Goal: Task Accomplishment & Management: Manage account settings

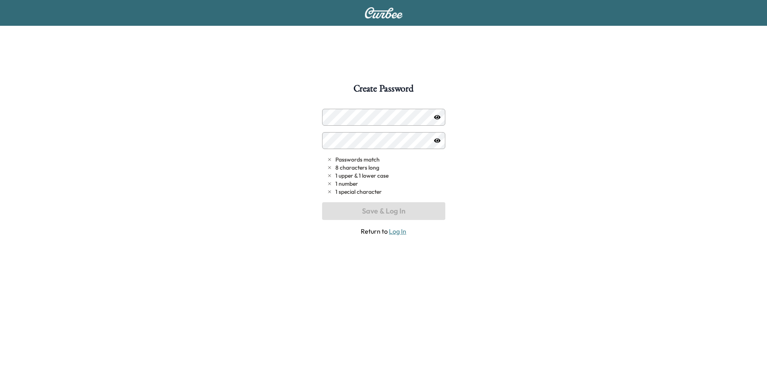
click at [273, 126] on div "Create Password Passwords match 8 characters long 1 upper & 1 lower case 1 numb…" at bounding box center [383, 267] width 767 height 367
click at [296, 131] on div "Create Password Passwords match 8 characters long 1 upper & 1 lower case 1 numb…" at bounding box center [383, 267] width 767 height 367
click at [345, 130] on div "Passwords match 8 characters long 1 upper & 1 lower case 1 number 1 special cha…" at bounding box center [383, 172] width 123 height 127
click at [477, 225] on div "Create Password Passwords match 8 characters long 1 upper & 1 lower case 1 numb…" at bounding box center [383, 267] width 767 height 367
click at [440, 118] on icon "button" at bounding box center [437, 117] width 6 height 6
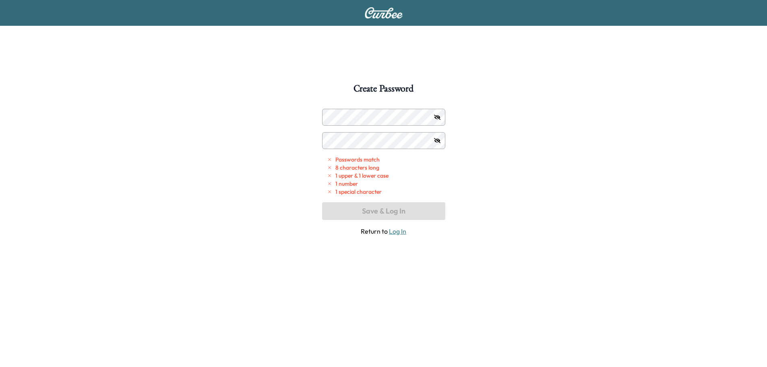
click at [440, 118] on icon "button" at bounding box center [437, 117] width 6 height 6
click at [437, 118] on icon "button" at bounding box center [437, 117] width 6 height 4
click at [328, 118] on div at bounding box center [330, 117] width 10 height 10
click at [317, 115] on div "Create Password Passwords match 8 characters long 1 upper & 1 lower case 1 numb…" at bounding box center [383, 267] width 767 height 367
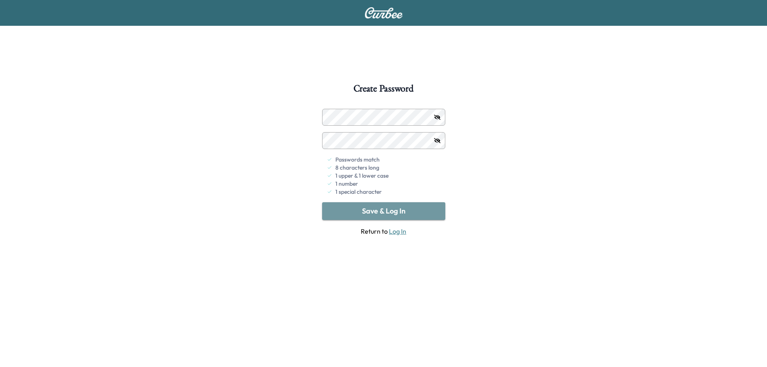
click at [357, 211] on button "Save & Log In" at bounding box center [383, 211] width 123 height 18
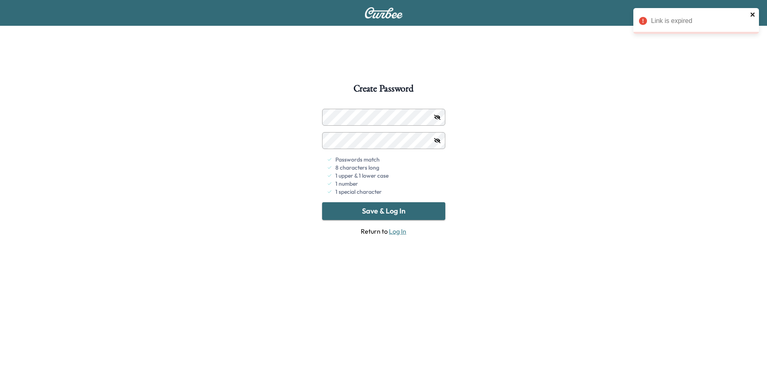
click at [754, 15] on icon "close" at bounding box center [753, 14] width 6 height 6
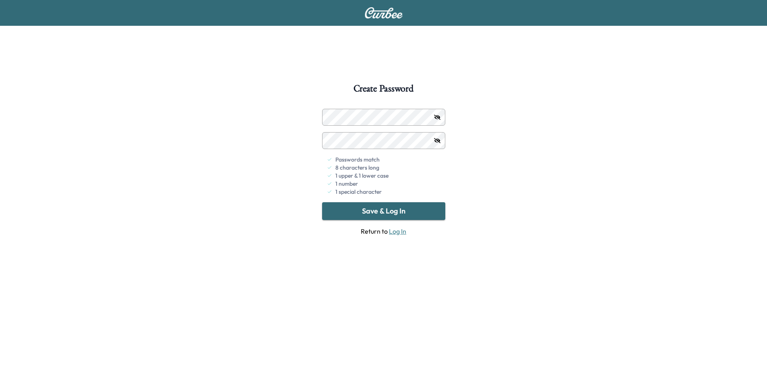
click at [387, 210] on button "Save & Log In" at bounding box center [383, 211] width 123 height 18
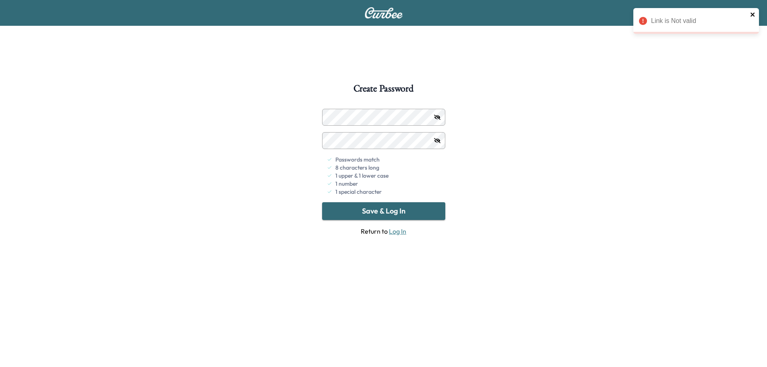
click at [755, 14] on icon "close" at bounding box center [753, 14] width 6 height 6
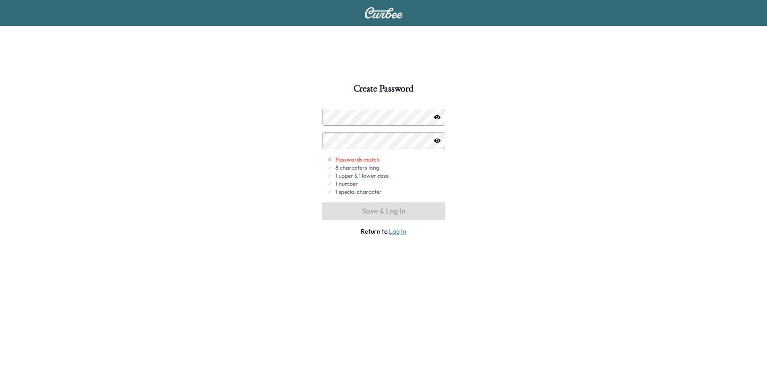
click at [435, 119] on icon "button" at bounding box center [437, 117] width 6 height 6
click at [359, 210] on button "Save & Log In" at bounding box center [383, 211] width 123 height 18
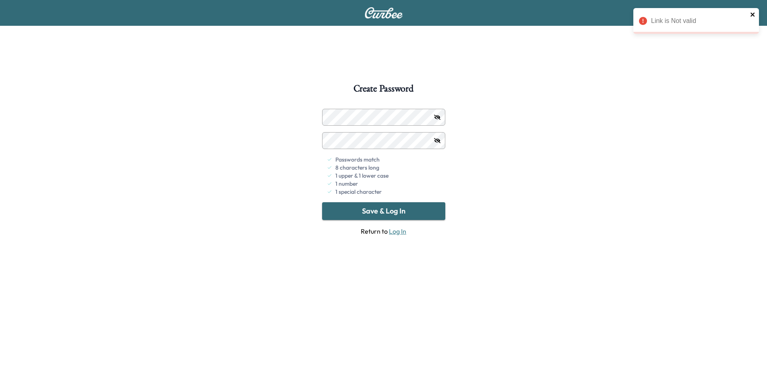
drag, startPoint x: 752, startPoint y: 14, endPoint x: 709, endPoint y: 10, distance: 44.1
click at [753, 14] on icon "close" at bounding box center [752, 14] width 4 height 4
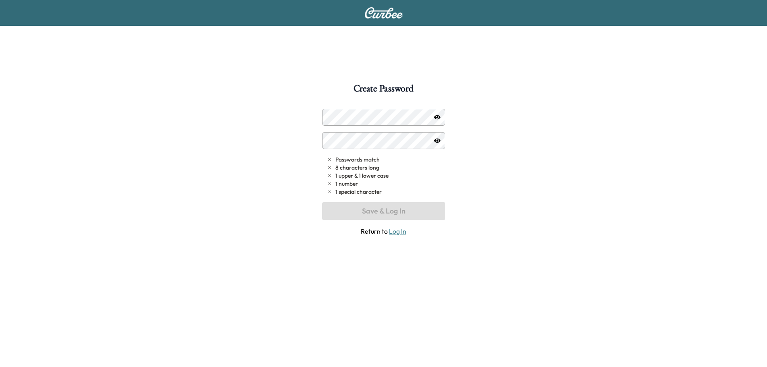
click at [396, 233] on link "Log In" at bounding box center [397, 231] width 17 height 8
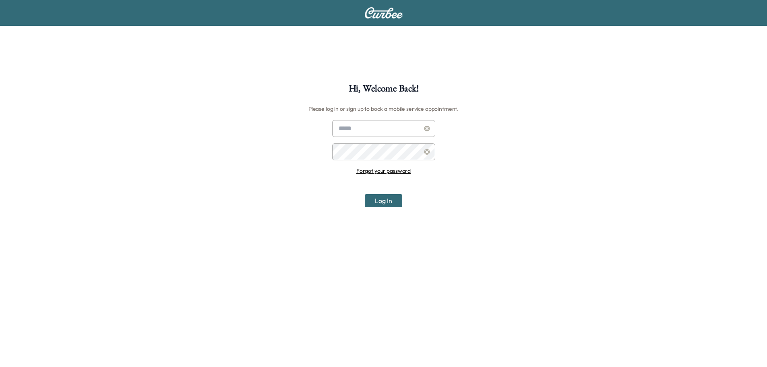
click at [391, 128] on input "text" at bounding box center [383, 128] width 103 height 17
type input "**********"
click at [426, 155] on div at bounding box center [427, 152] width 10 height 10
click at [379, 199] on button "Log In" at bounding box center [383, 200] width 37 height 13
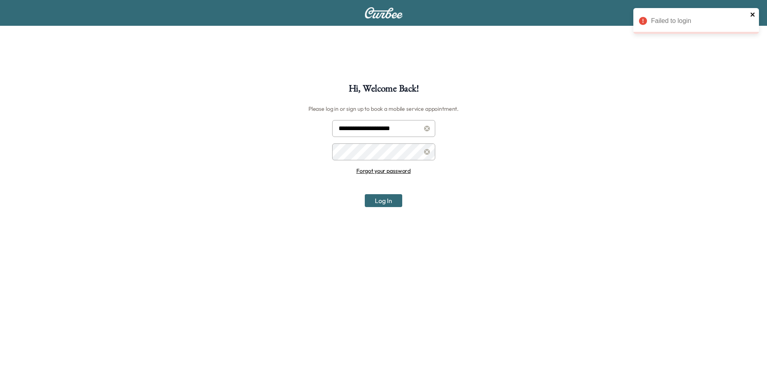
click at [752, 17] on icon "close" at bounding box center [753, 14] width 6 height 6
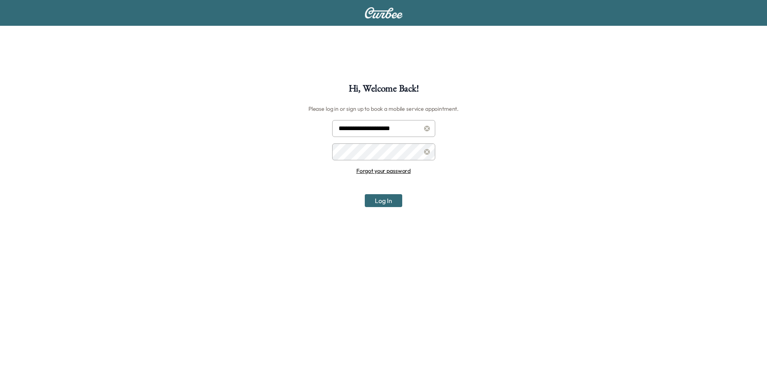
click at [387, 203] on button "Log In" at bounding box center [383, 200] width 37 height 13
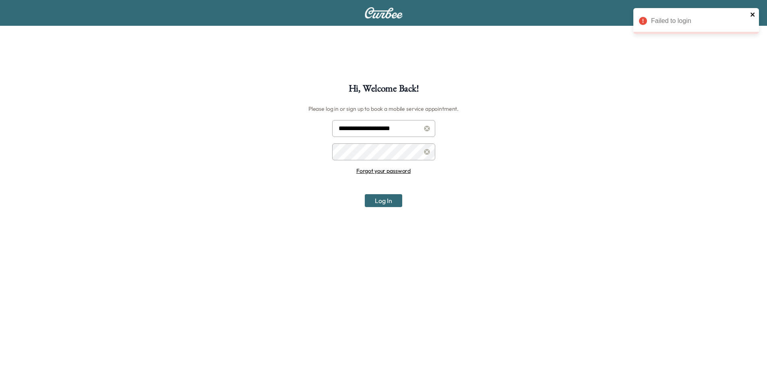
click at [750, 15] on icon "close" at bounding box center [753, 14] width 6 height 6
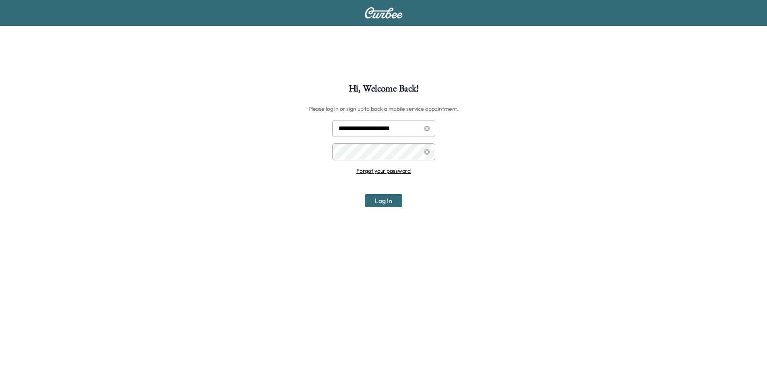
click at [391, 172] on link "Forgot your password" at bounding box center [383, 170] width 54 height 7
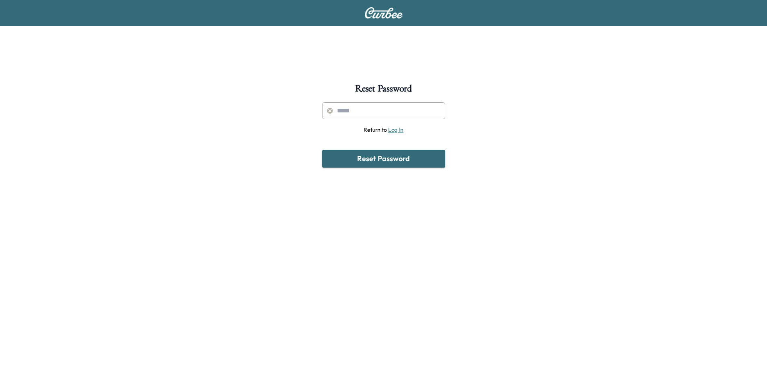
click at [385, 110] on input "text" at bounding box center [383, 110] width 123 height 17
type input "**********"
click at [384, 159] on button "Reset Password" at bounding box center [383, 159] width 123 height 18
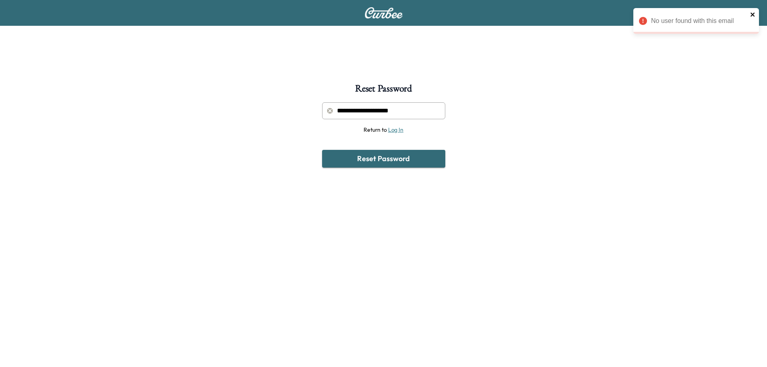
click at [752, 12] on icon "close" at bounding box center [753, 14] width 6 height 6
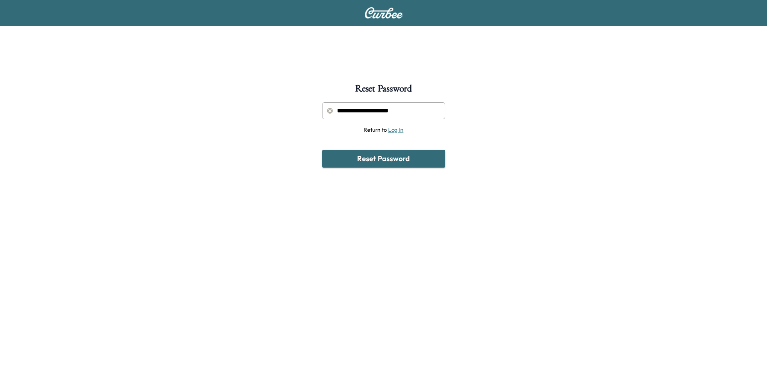
click at [394, 132] on link "Log In" at bounding box center [395, 129] width 15 height 7
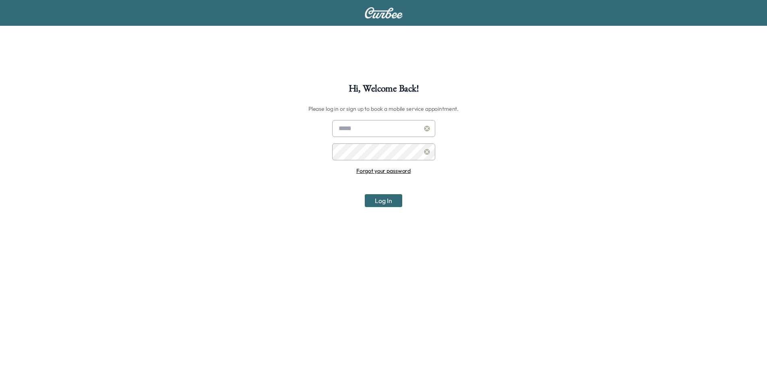
click at [355, 122] on input "text" at bounding box center [383, 128] width 103 height 17
type input "*"
type input "**********"
click at [371, 177] on div "**********" at bounding box center [383, 163] width 103 height 87
click at [376, 174] on h6 "Forgot your password" at bounding box center [383, 171] width 103 height 8
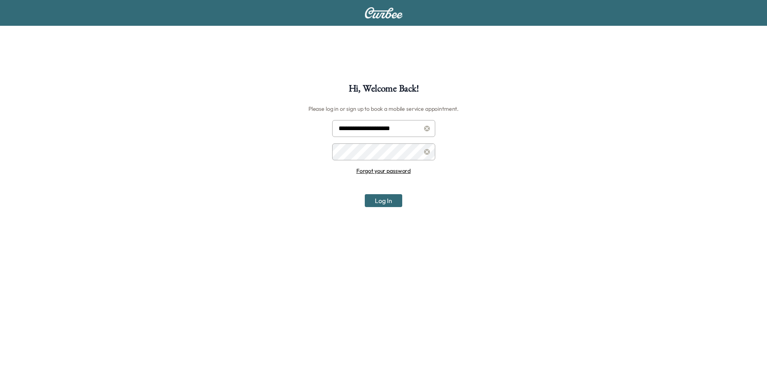
click at [378, 172] on link "Forgot your password" at bounding box center [383, 170] width 54 height 7
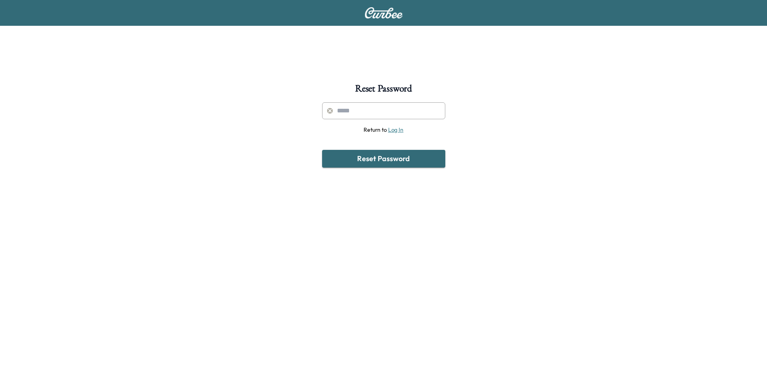
click at [379, 110] on input "text" at bounding box center [383, 110] width 123 height 17
type input "*"
type input "**********"
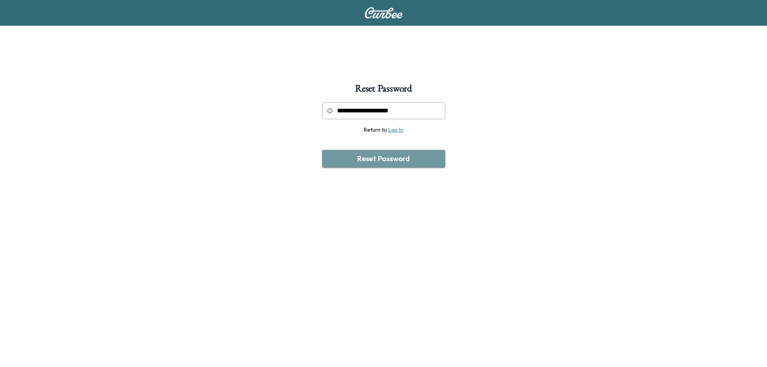
click at [377, 159] on button "Reset Password" at bounding box center [383, 159] width 123 height 18
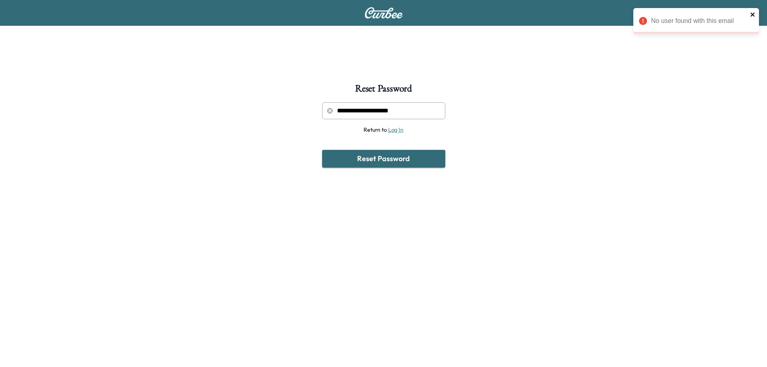
click at [750, 14] on icon "close" at bounding box center [753, 14] width 6 height 6
